Goal: Information Seeking & Learning: Learn about a topic

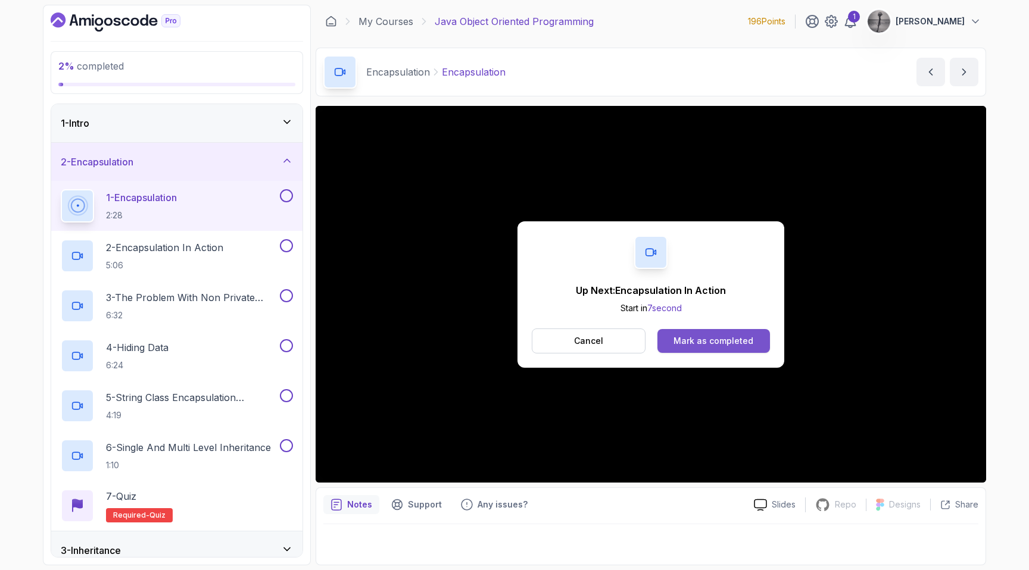
click at [729, 348] on button "Mark as completed" at bounding box center [713, 341] width 113 height 24
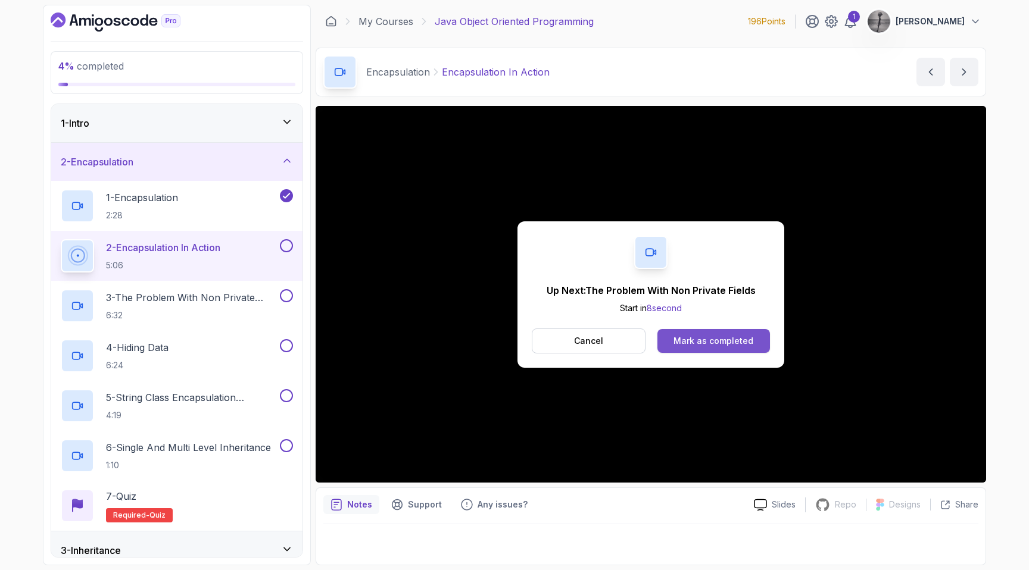
click at [737, 337] on div "Mark as completed" at bounding box center [713, 341] width 80 height 12
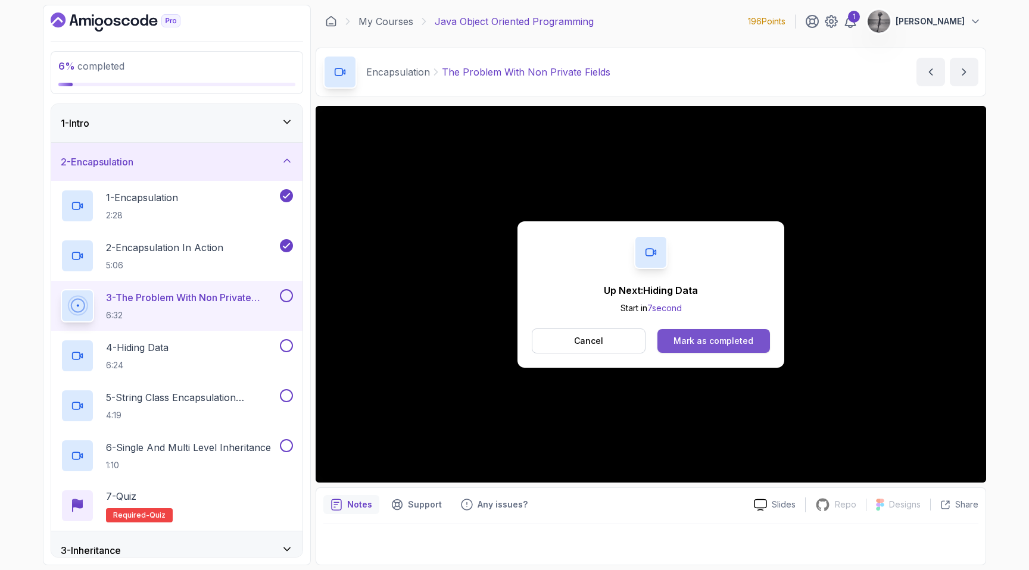
click at [730, 348] on button "Mark as completed" at bounding box center [713, 341] width 113 height 24
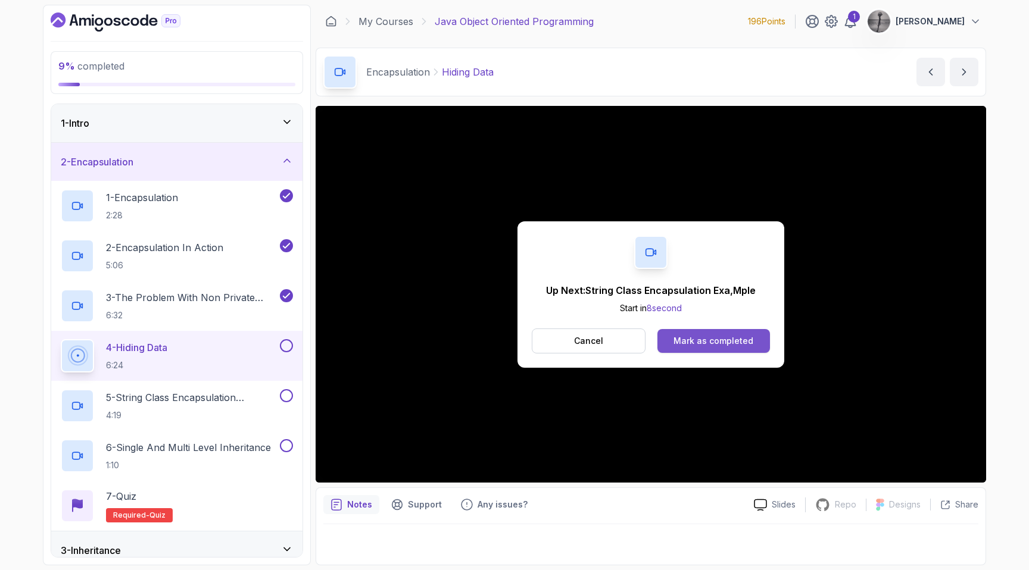
click at [732, 342] on div "Mark as completed" at bounding box center [713, 341] width 80 height 12
